Goal: Transaction & Acquisition: Purchase product/service

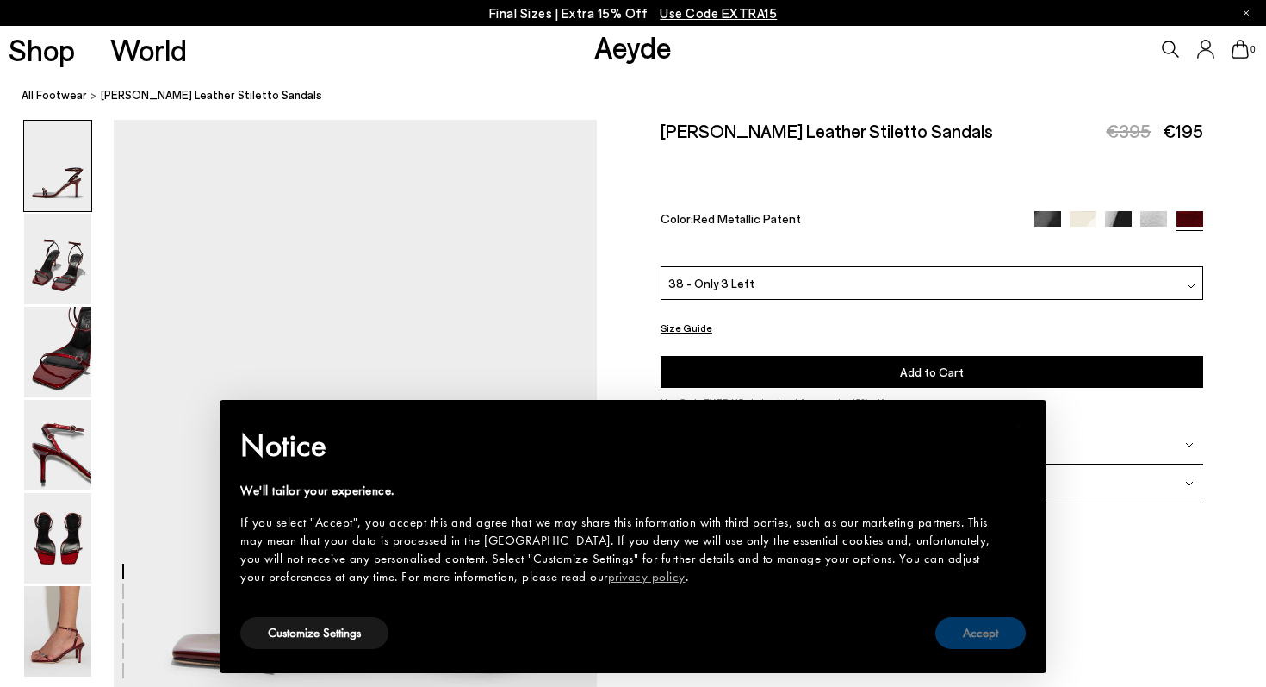
click at [980, 636] on button "Accept" at bounding box center [981, 633] width 90 height 32
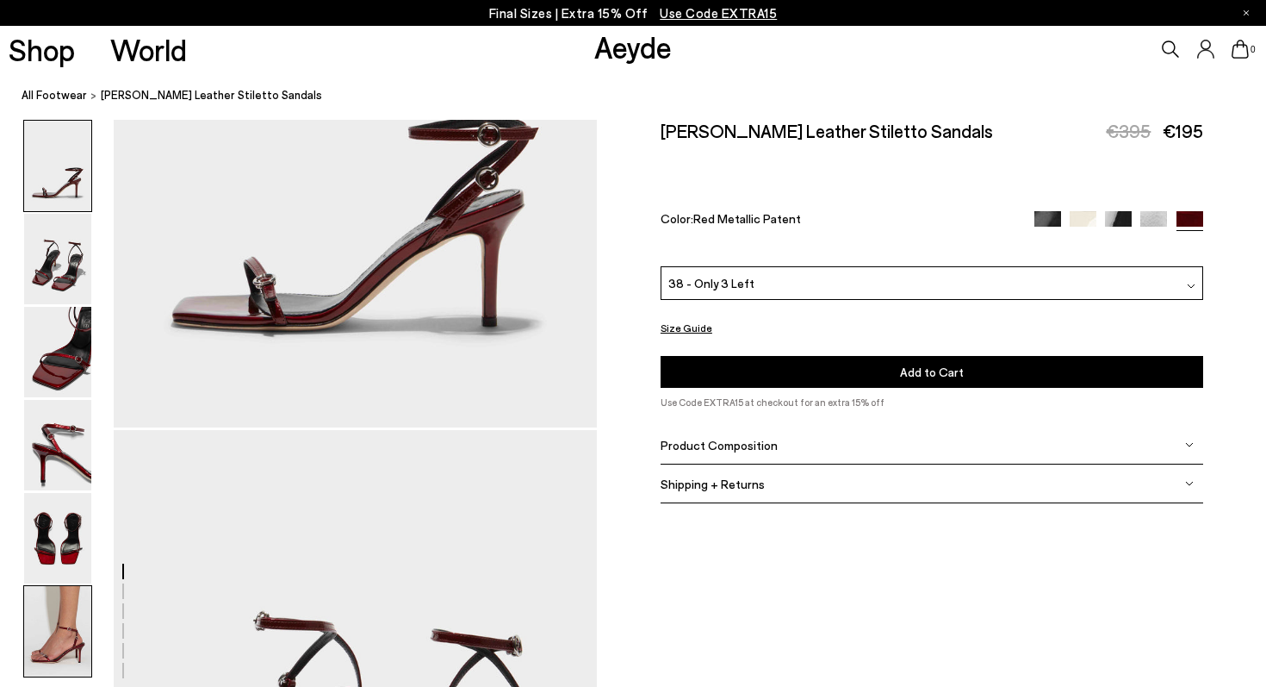
click at [50, 628] on img at bounding box center [57, 631] width 67 height 90
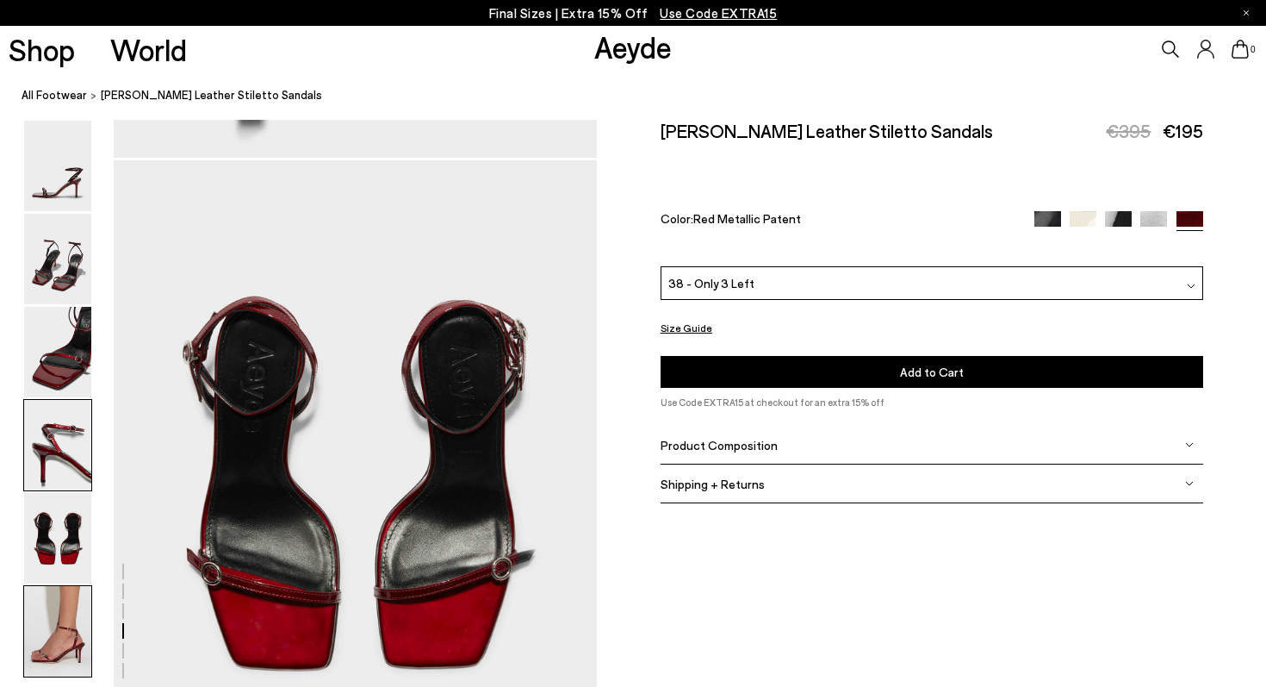
scroll to position [2349, 0]
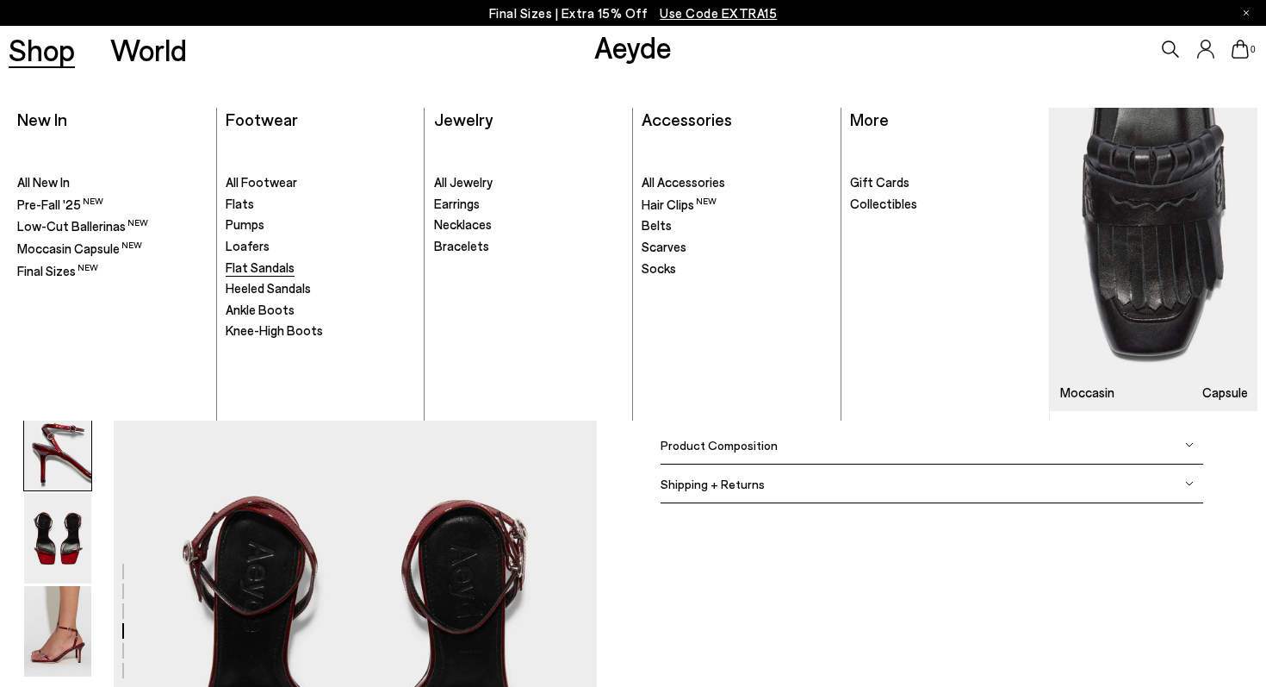
click at [248, 261] on span "Flat Sandals" at bounding box center [260, 267] width 69 height 16
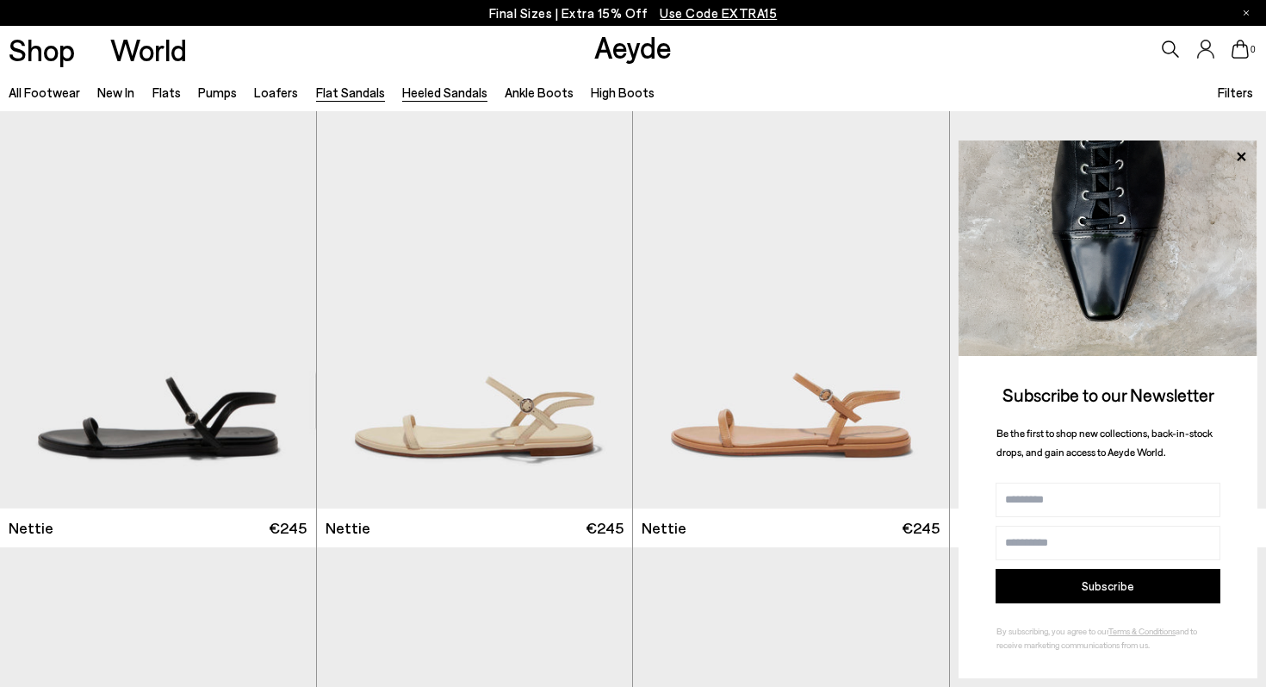
click at [427, 90] on link "Heeled Sandals" at bounding box center [444, 92] width 85 height 16
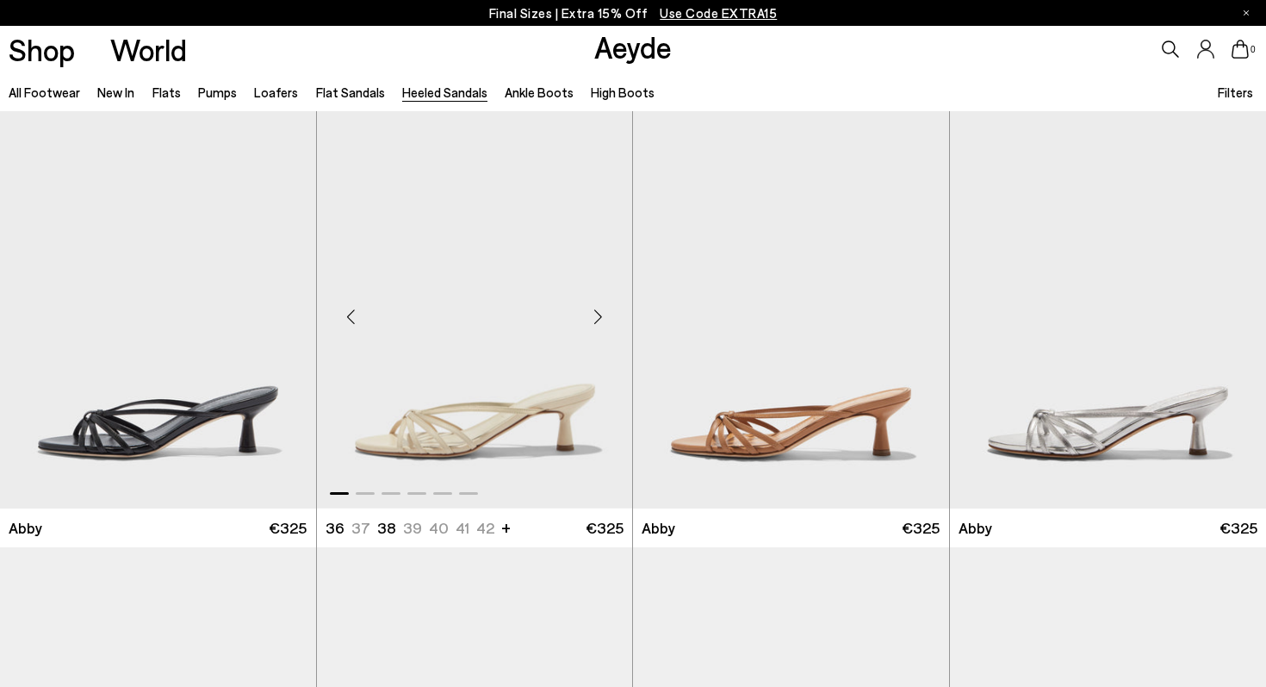
click at [595, 320] on div "Next slide" at bounding box center [598, 317] width 52 height 52
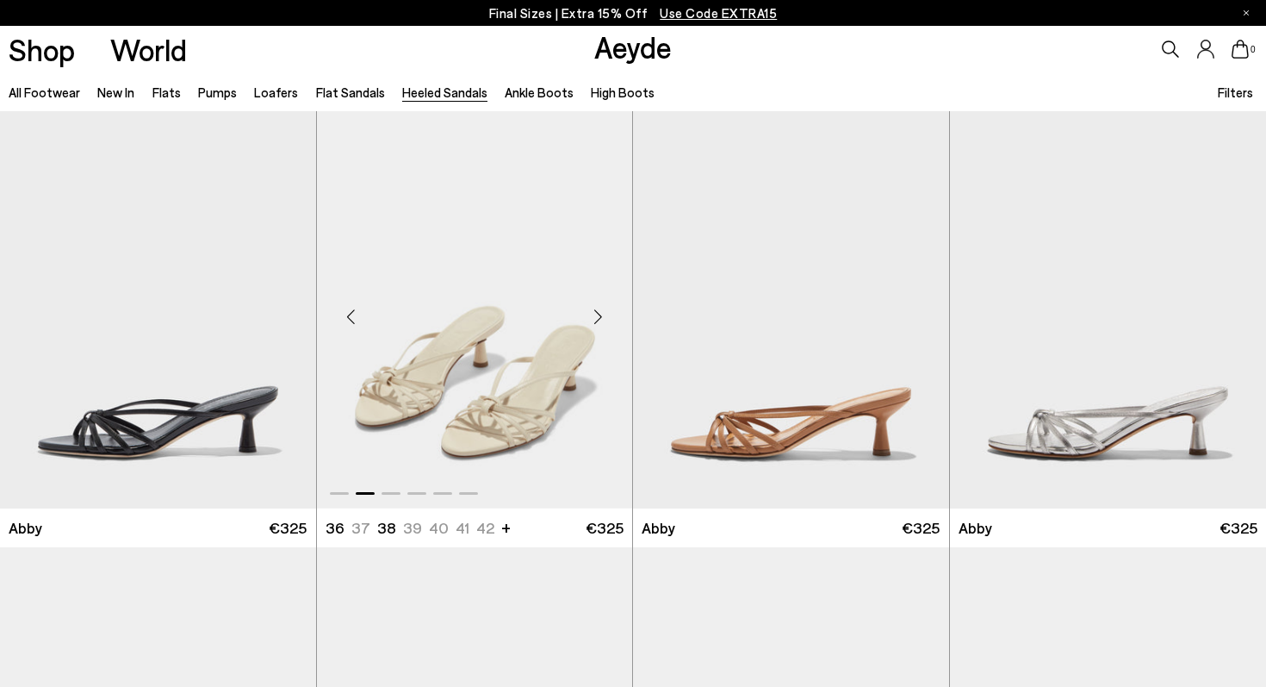
click at [597, 322] on div "Next slide" at bounding box center [598, 317] width 52 height 52
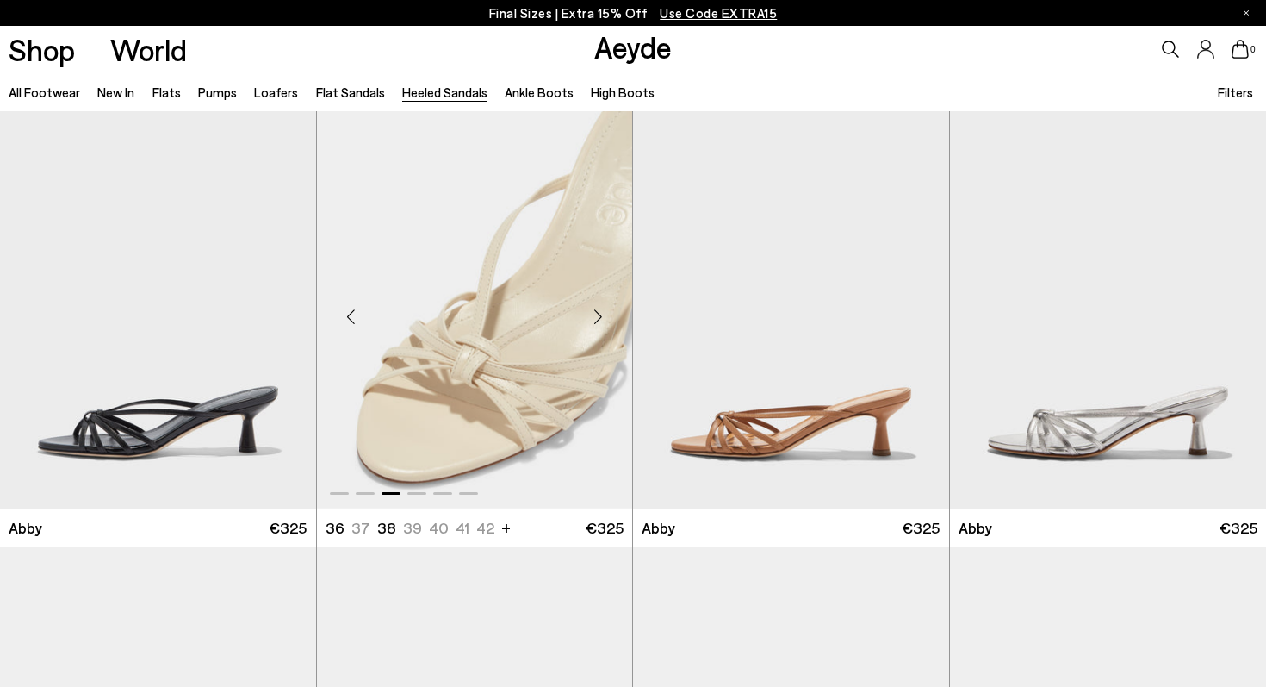
click at [598, 323] on div "Next slide" at bounding box center [598, 317] width 52 height 52
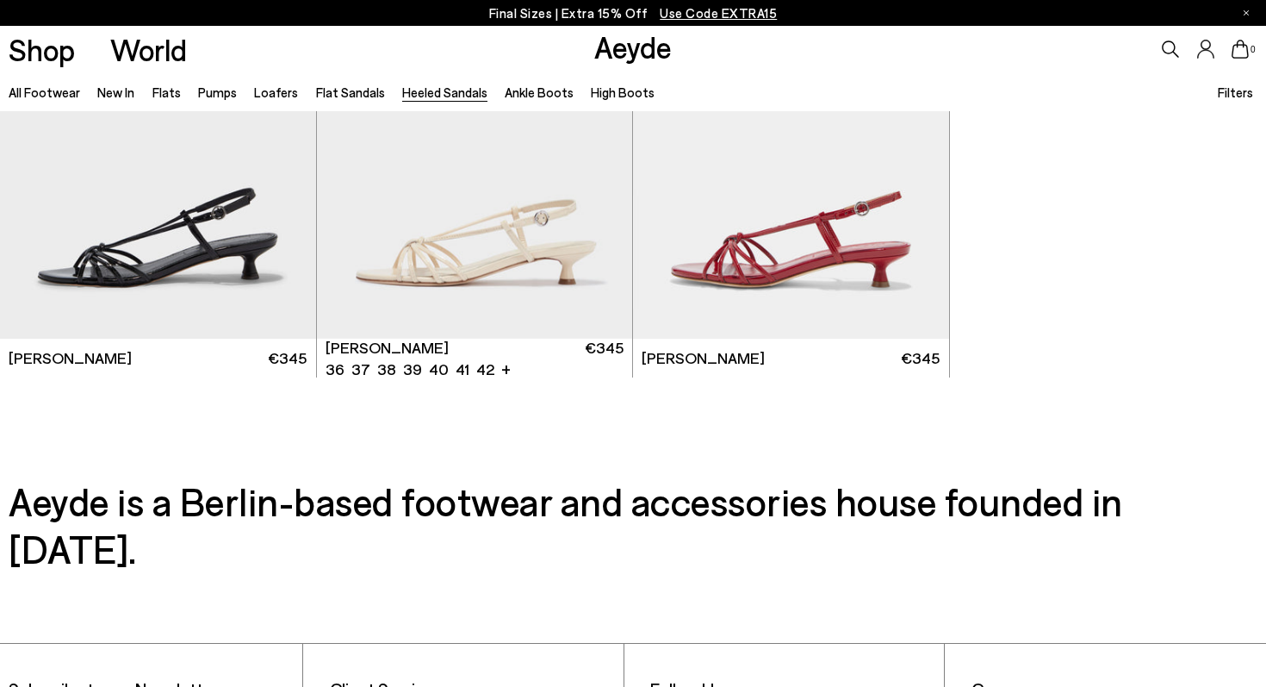
scroll to position [4100, 0]
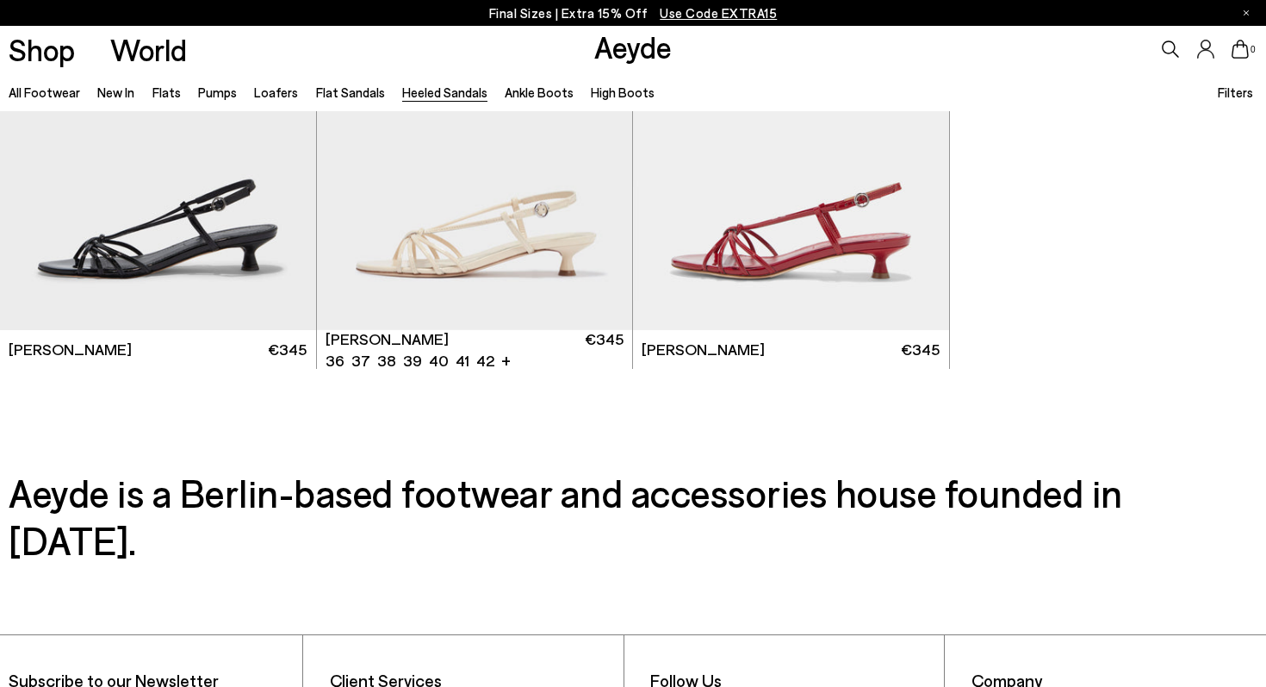
click at [598, 323] on img "1 / 5" at bounding box center [475, 131] width 316 height 397
